Goal: Find specific page/section: Find specific page/section

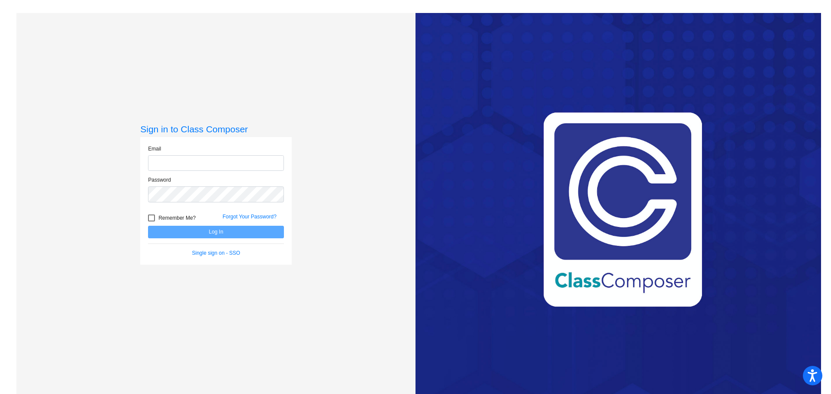
type input "[EMAIL_ADDRESS][DOMAIN_NAME]"
click at [239, 234] on button "Log In" at bounding box center [216, 232] width 136 height 13
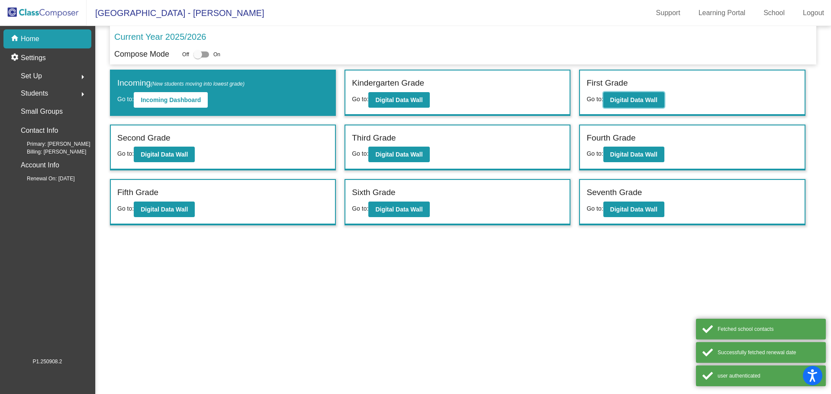
click at [626, 105] on button "Digital Data Wall" at bounding box center [633, 100] width 61 height 16
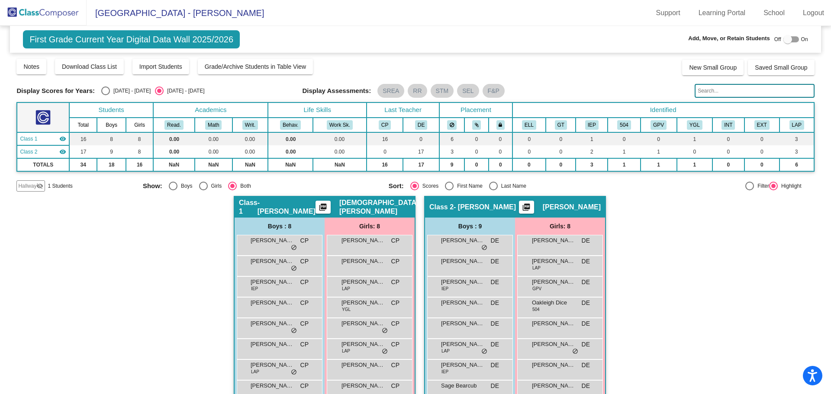
click at [490, 190] on div "Select an option" at bounding box center [493, 186] width 9 height 9
click at [493, 190] on input "Last Name" at bounding box center [493, 190] width 0 height 0
radio input "true"
